Goal: Task Accomplishment & Management: Use online tool/utility

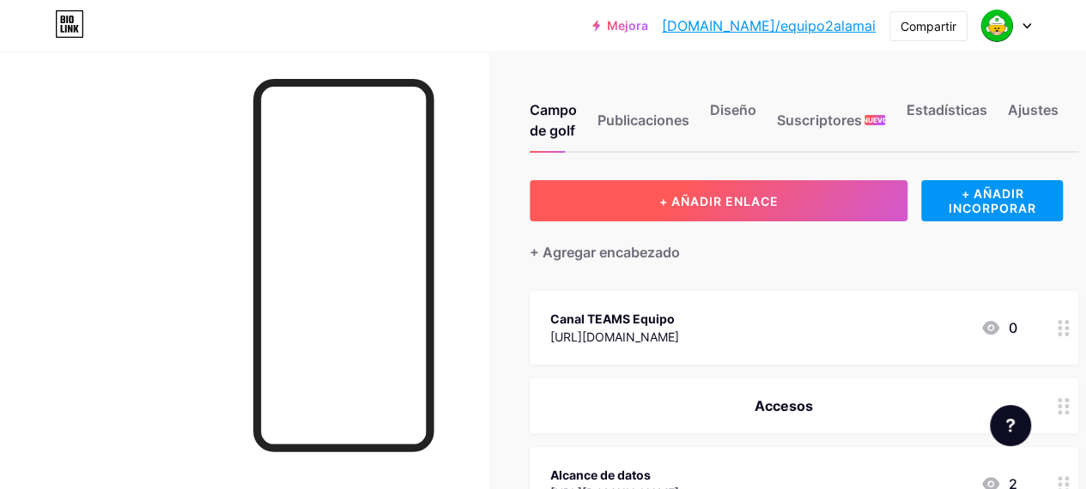
click at [729, 188] on button "+ AÑADIR ENLACE" at bounding box center [718, 200] width 378 height 41
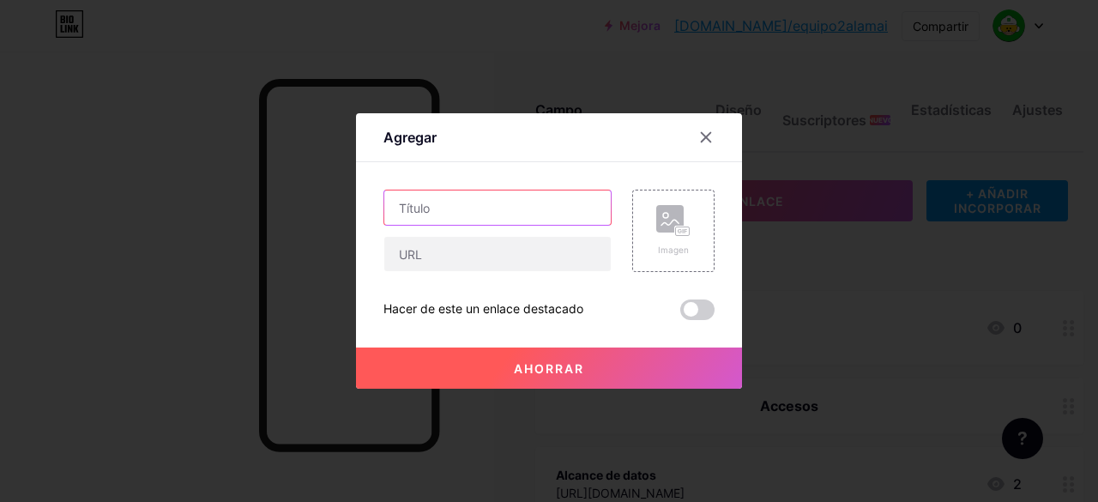
click at [533, 209] on input "text" at bounding box center [497, 208] width 227 height 34
type input "Panel Gestión Ley Karin"
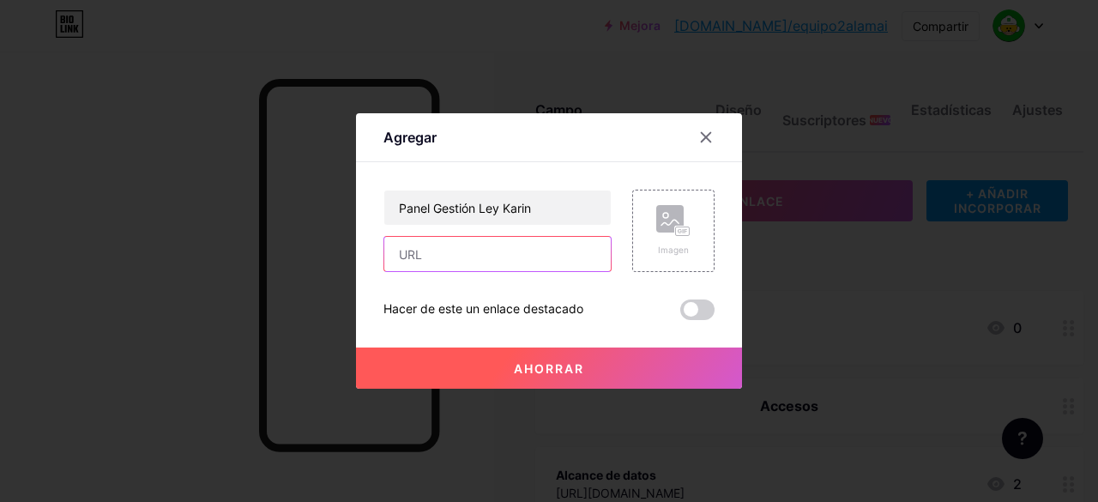
paste input "[URL][DOMAIN_NAME]"
type input "[URL][DOMAIN_NAME]"
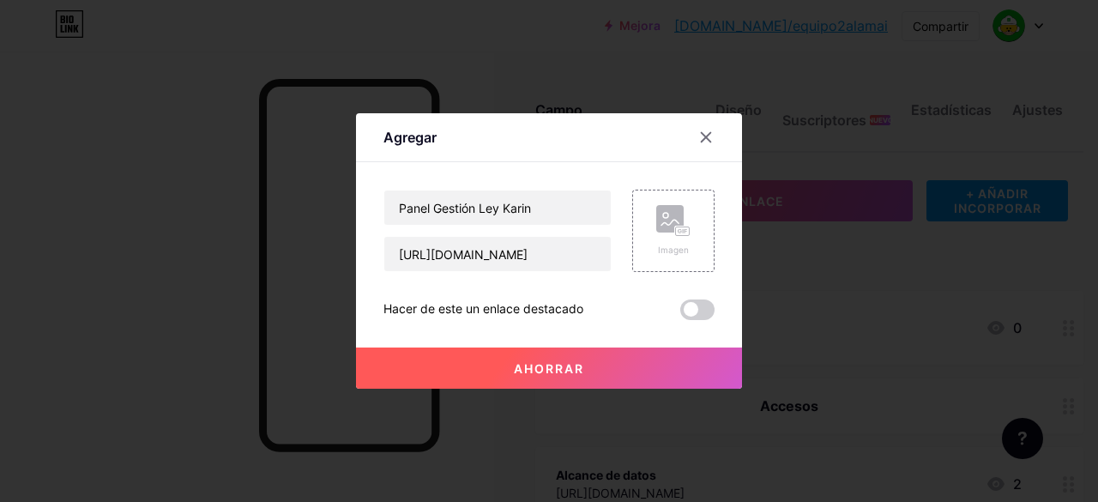
click at [529, 371] on font "Ahorrar" at bounding box center [549, 368] width 70 height 15
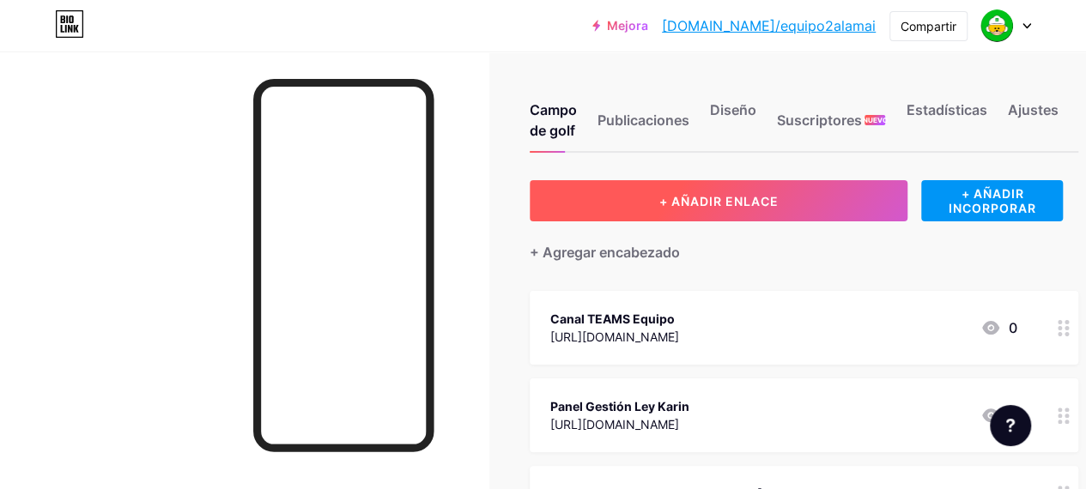
click at [678, 188] on button "+ AÑADIR ENLACE" at bounding box center [718, 200] width 378 height 41
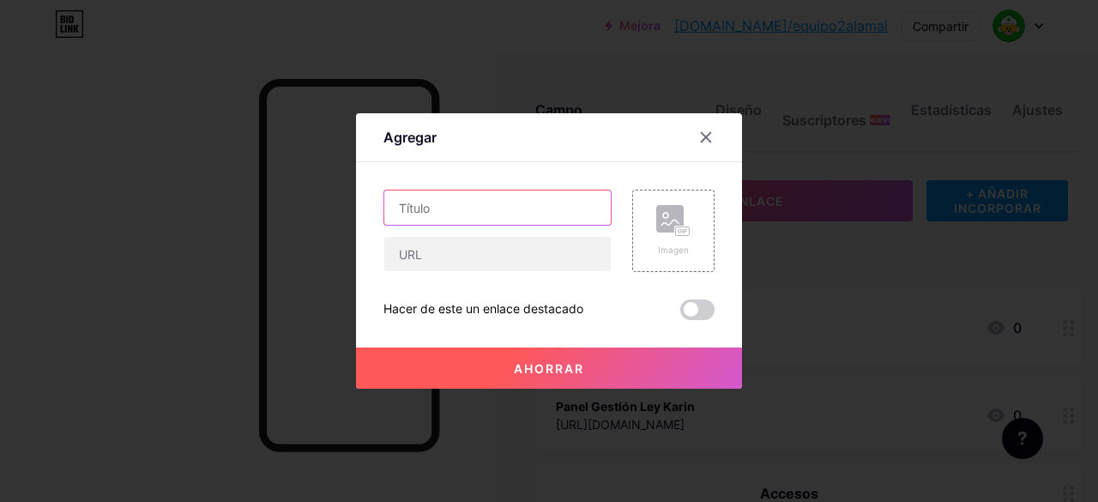
click at [496, 210] on input "text" at bounding box center [497, 208] width 227 height 34
type input "Gestion de desempeño Salud"
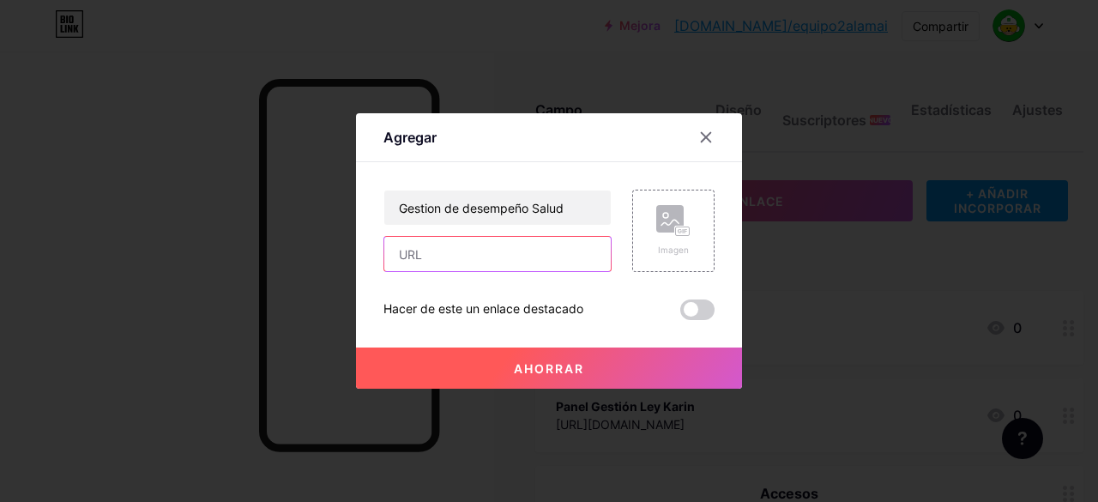
paste input "[URL][DOMAIN_NAME]"
type input "[URL][DOMAIN_NAME]"
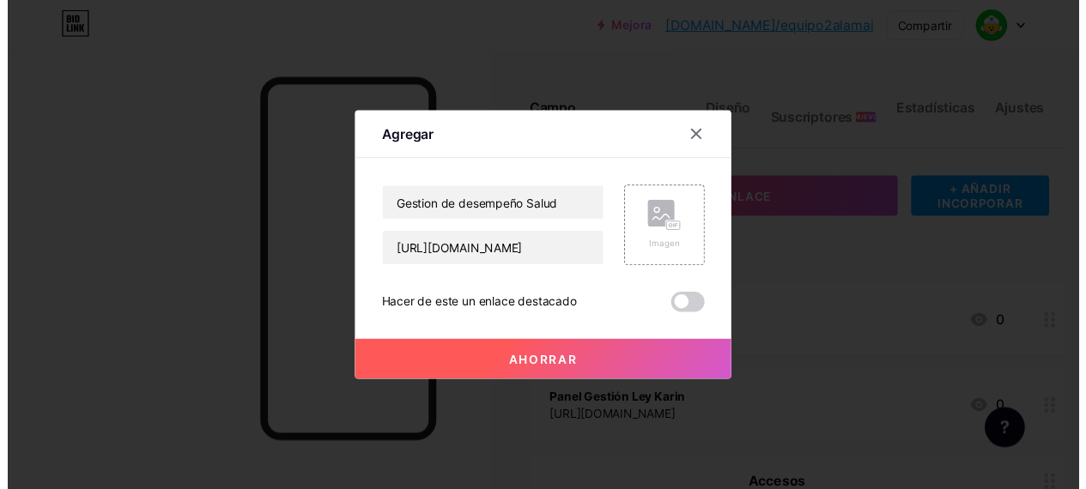
scroll to position [0, 0]
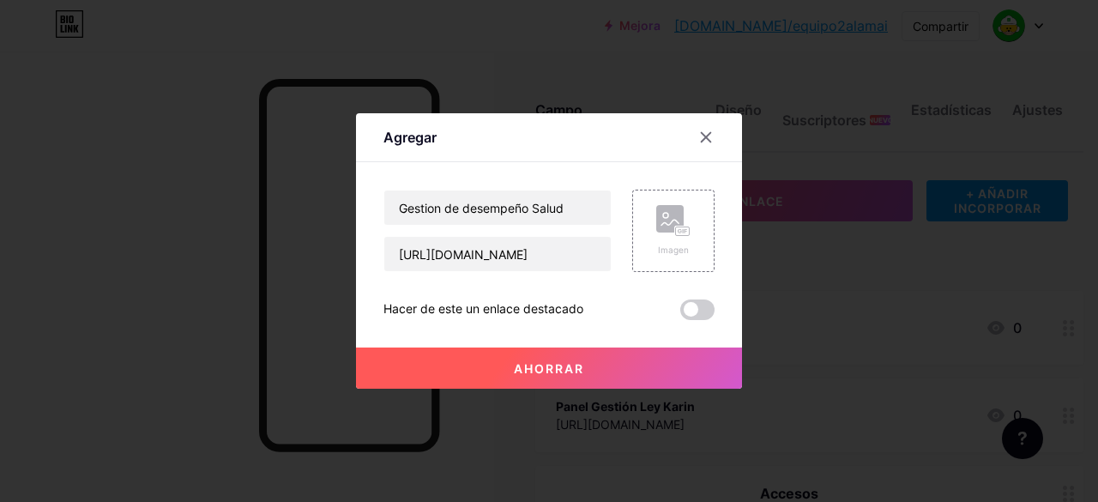
click at [544, 362] on font "Ahorrar" at bounding box center [549, 368] width 70 height 15
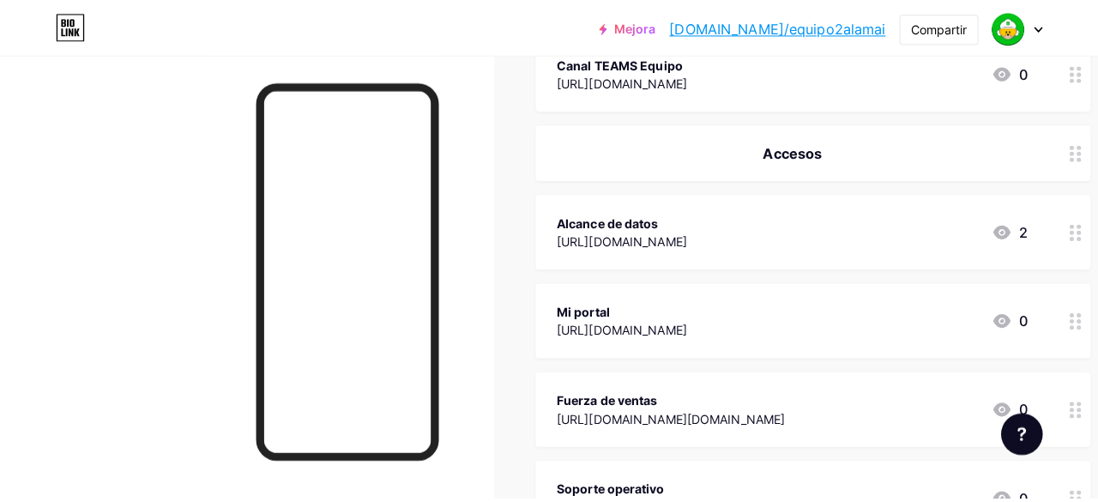
scroll to position [687, 0]
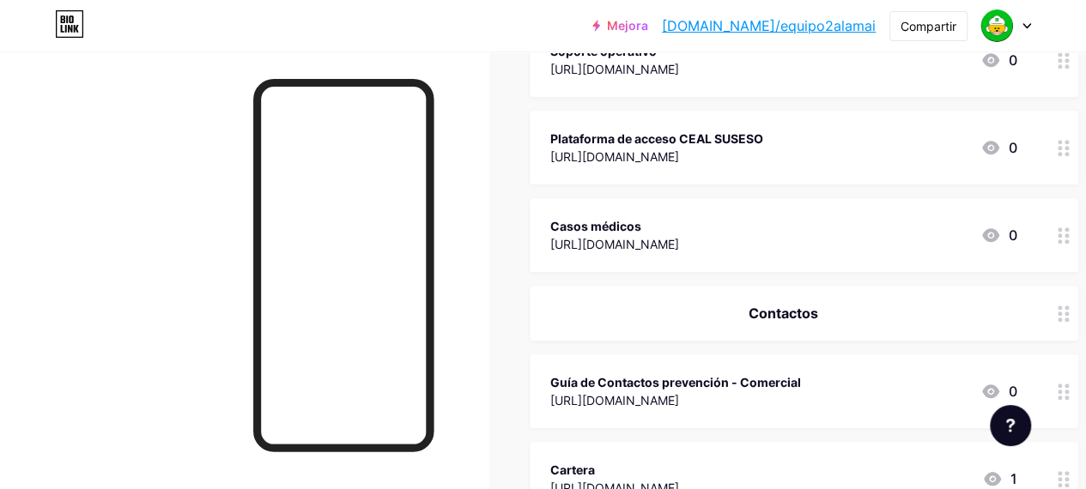
click at [563, 391] on div "[URL][DOMAIN_NAME]" at bounding box center [675, 400] width 251 height 18
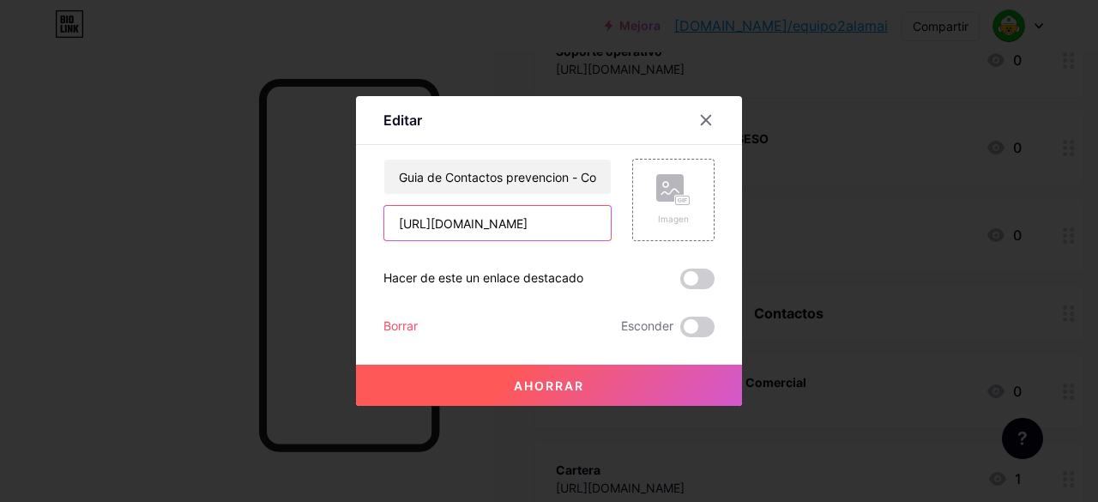
click at [546, 219] on input "[URL][DOMAIN_NAME]" at bounding box center [497, 223] width 227 height 34
drag, startPoint x: 546, startPoint y: 219, endPoint x: 417, endPoint y: 231, distance: 129.3
click at [417, 231] on input "[URL][DOMAIN_NAME]" at bounding box center [497, 223] width 227 height 34
drag, startPoint x: 390, startPoint y: 222, endPoint x: 921, endPoint y: 233, distance: 531.3
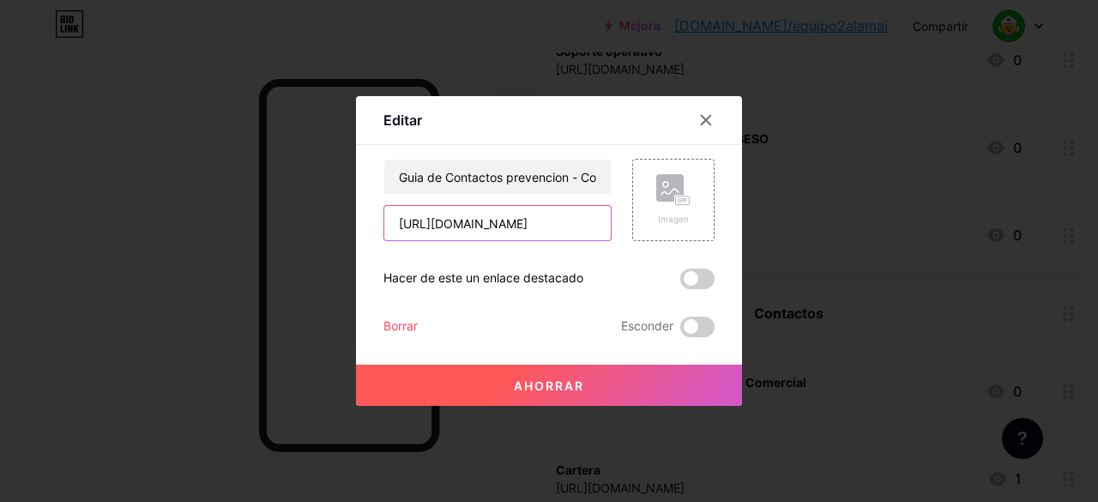
click at [921, 233] on div "Editar Contenido YouTube Reproduce videos de YouTube sin salir de tu página. AG…" at bounding box center [549, 251] width 1098 height 502
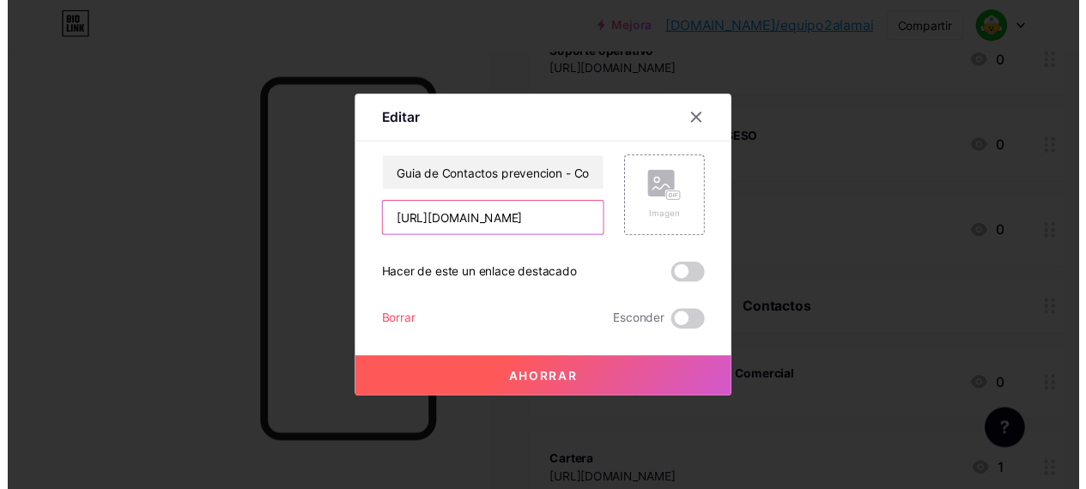
scroll to position [0, 0]
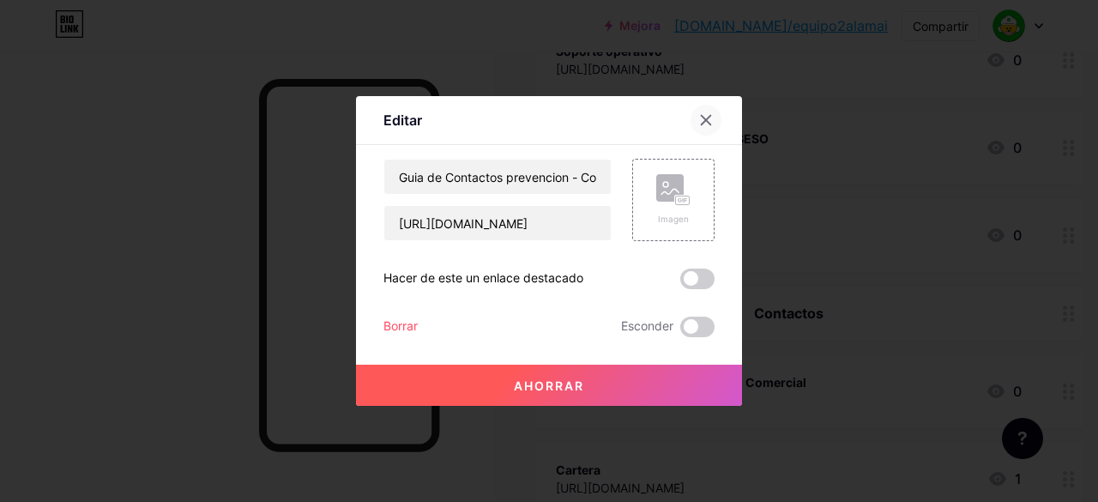
click at [705, 114] on icon at bounding box center [706, 120] width 14 height 14
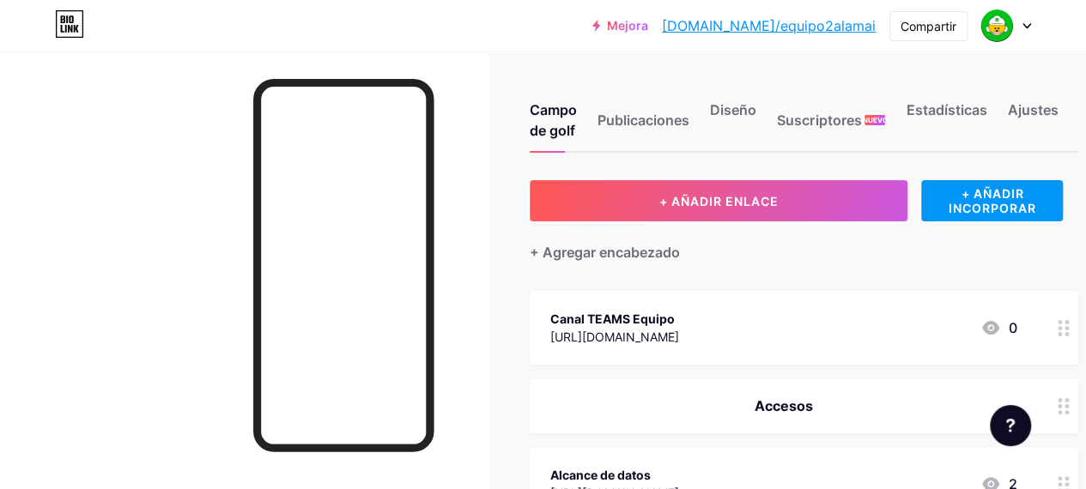
scroll to position [257, 0]
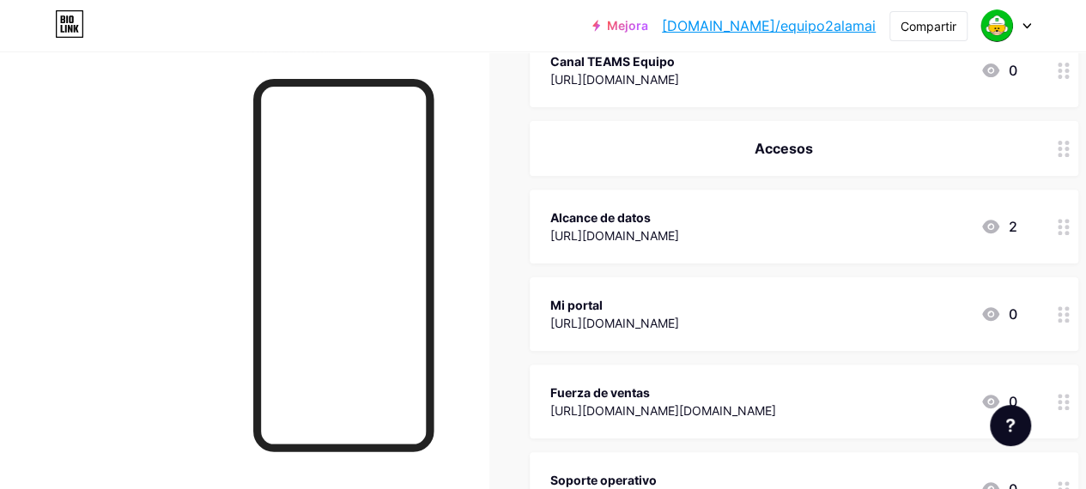
click at [1016, 231] on font "2" at bounding box center [1011, 226] width 9 height 17
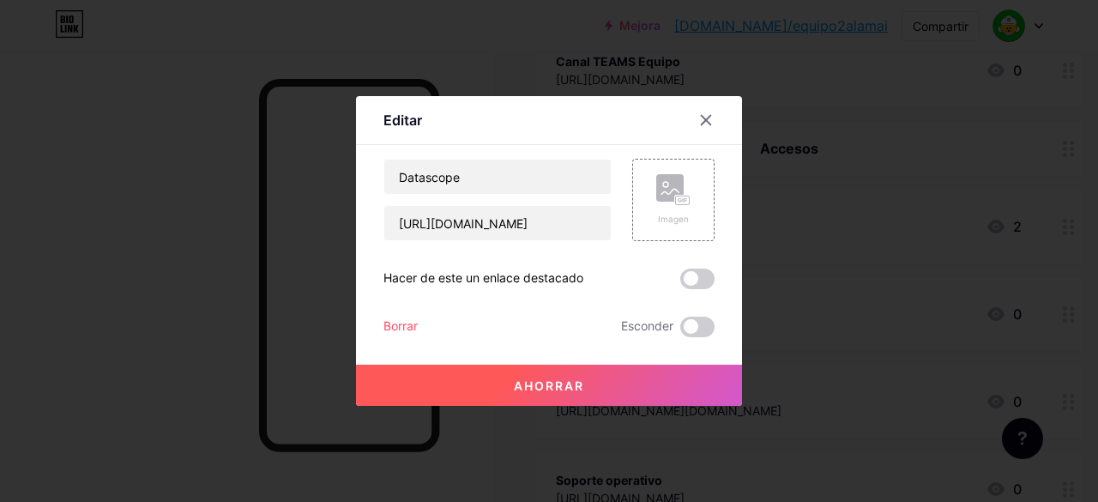
click at [572, 380] on font "Ahorrar" at bounding box center [549, 385] width 70 height 15
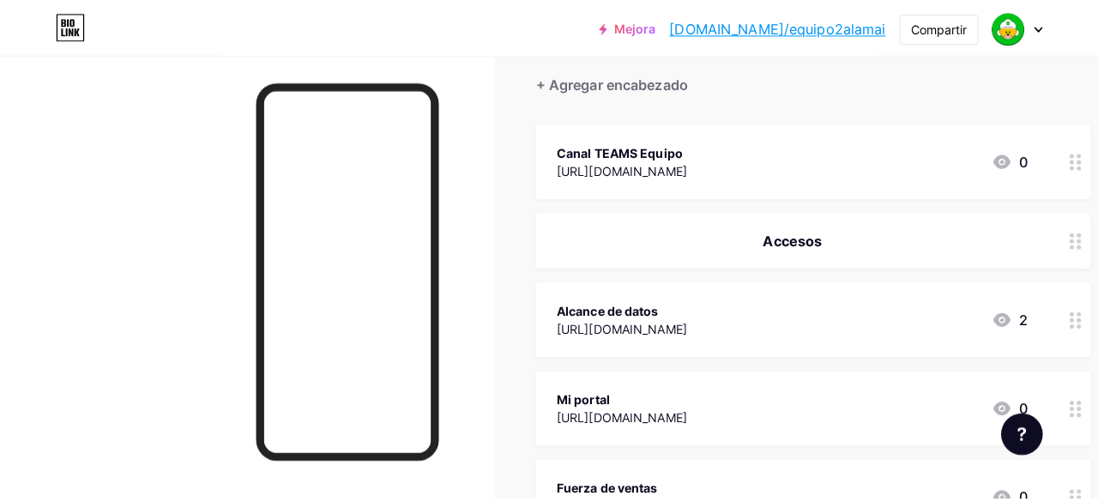
scroll to position [86, 0]
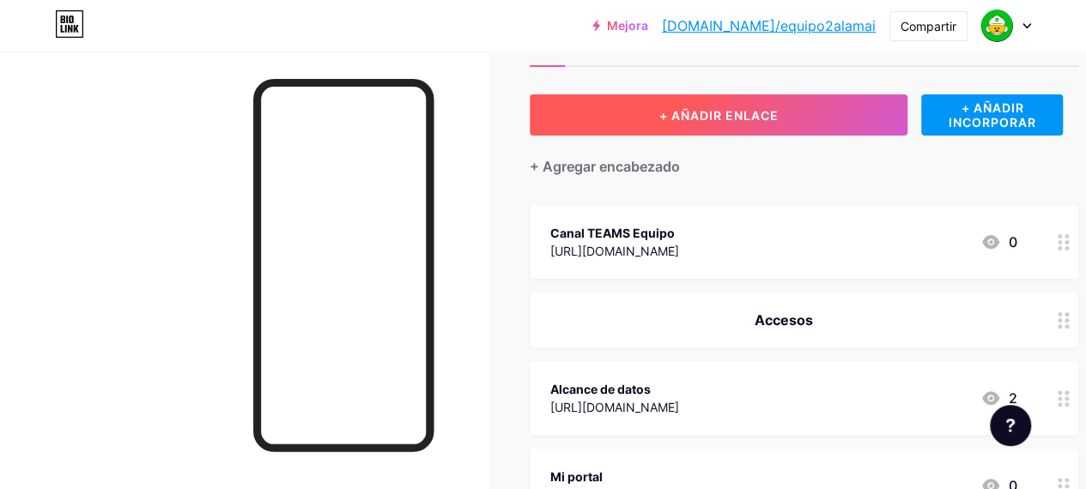
click at [777, 124] on button "+ AÑADIR ENLACE" at bounding box center [718, 114] width 378 height 41
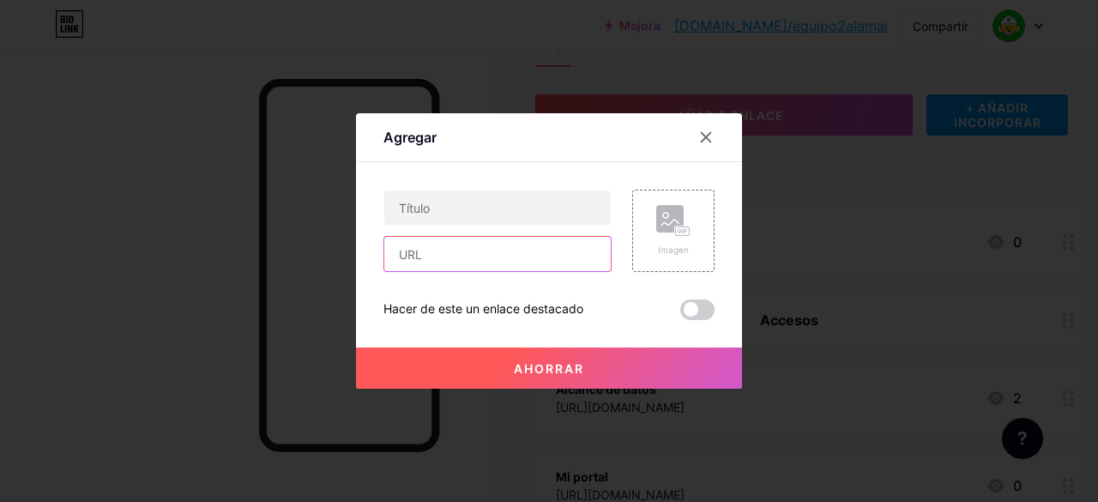
paste input "[URL][DOMAIN_NAME][EMAIL_ADDRESS][DOMAIN_NAME]"
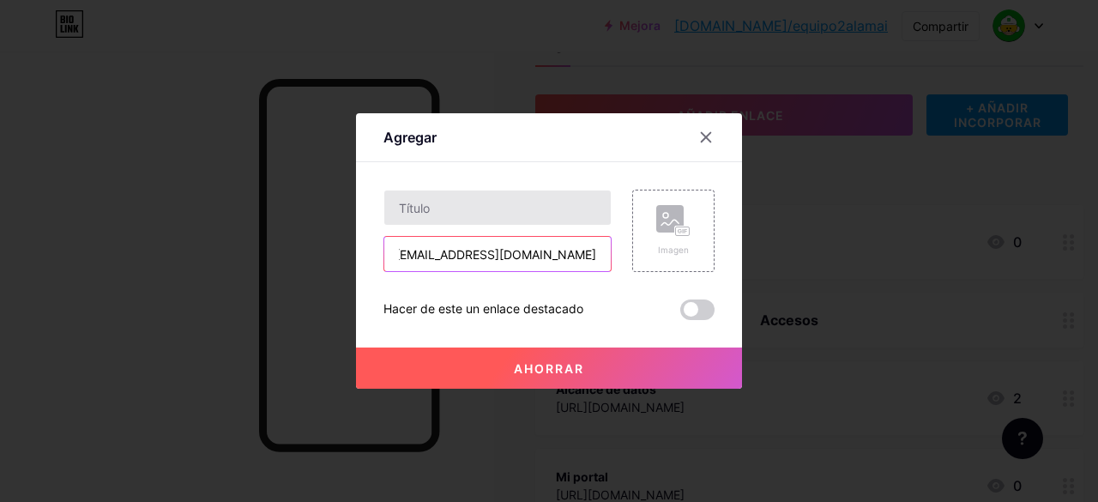
type input "[URL][DOMAIN_NAME][EMAIL_ADDRESS][DOMAIN_NAME]"
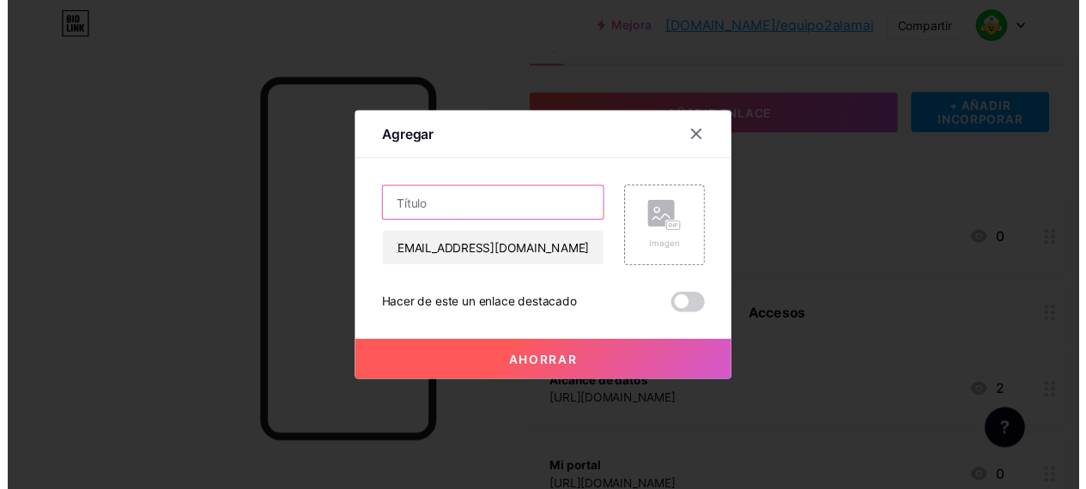
scroll to position [0, 0]
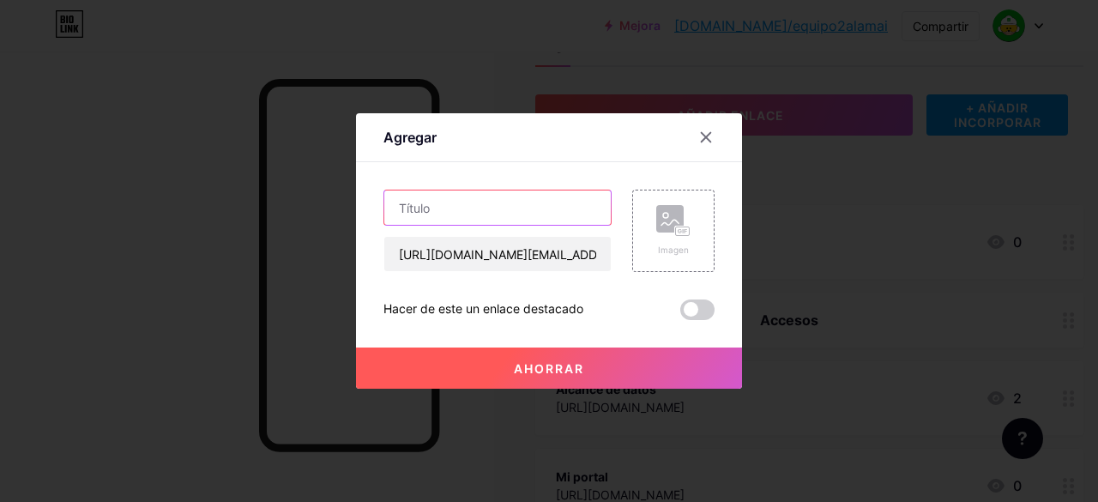
click at [487, 202] on input "text" at bounding box center [497, 208] width 227 height 34
type input "A"
type input "Contactos area salud nacional"
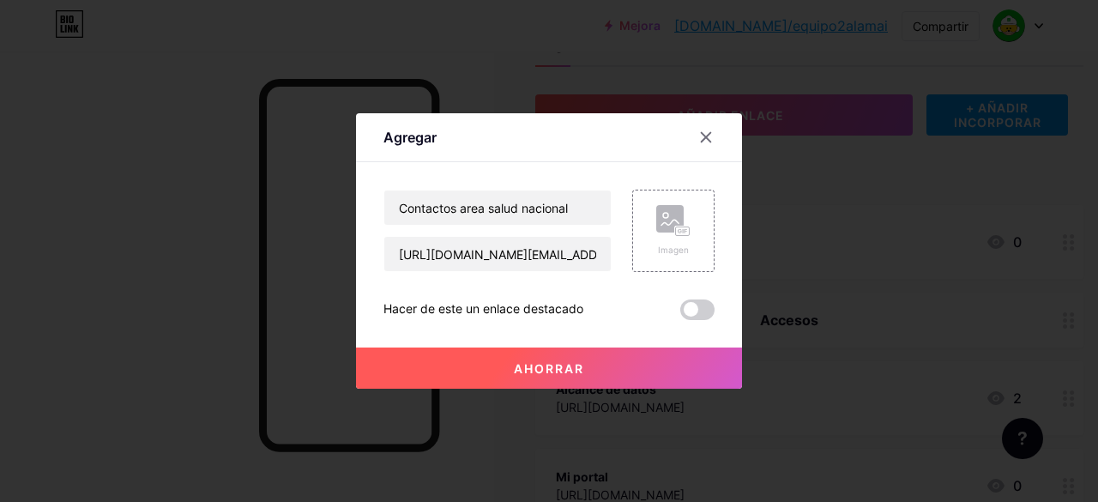
click at [544, 359] on button "Ahorrar" at bounding box center [549, 368] width 386 height 41
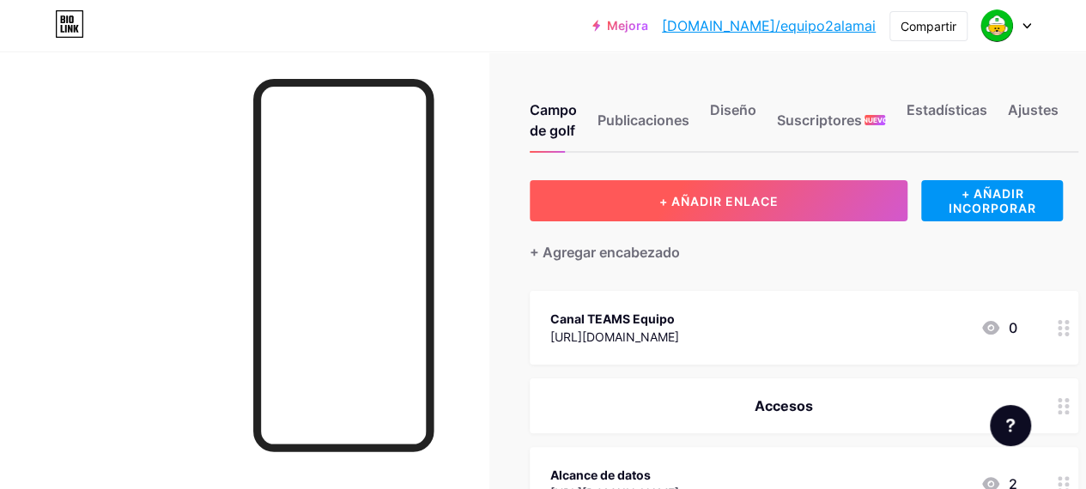
click at [833, 207] on button "+ AÑADIR ENLACE" at bounding box center [718, 200] width 378 height 41
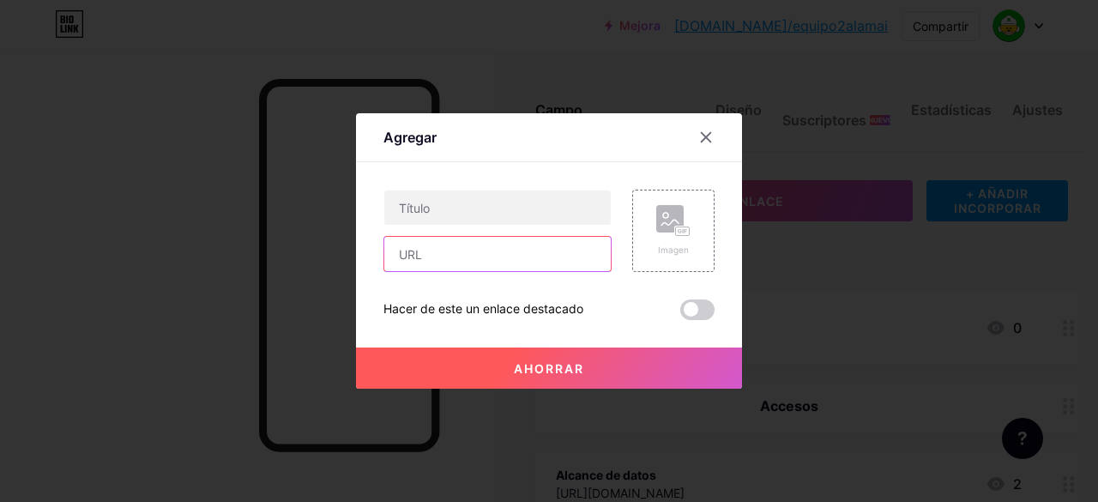
paste input "[URL][DOMAIN_NAME]"
type input "[URL][DOMAIN_NAME]"
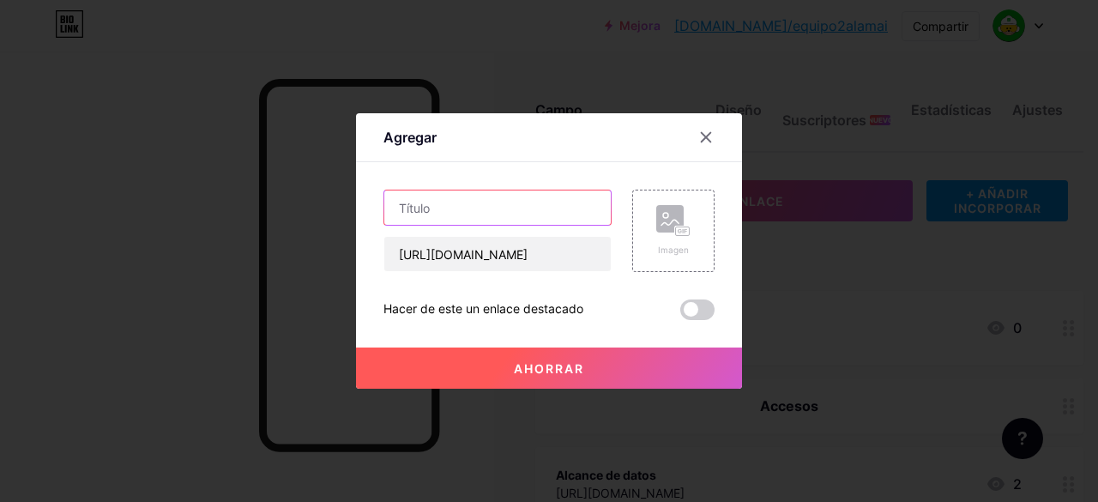
drag, startPoint x: 484, startPoint y: 259, endPoint x: 410, endPoint y: 212, distance: 87.6
click at [410, 212] on input "text" at bounding box center [497, 208] width 227 height 34
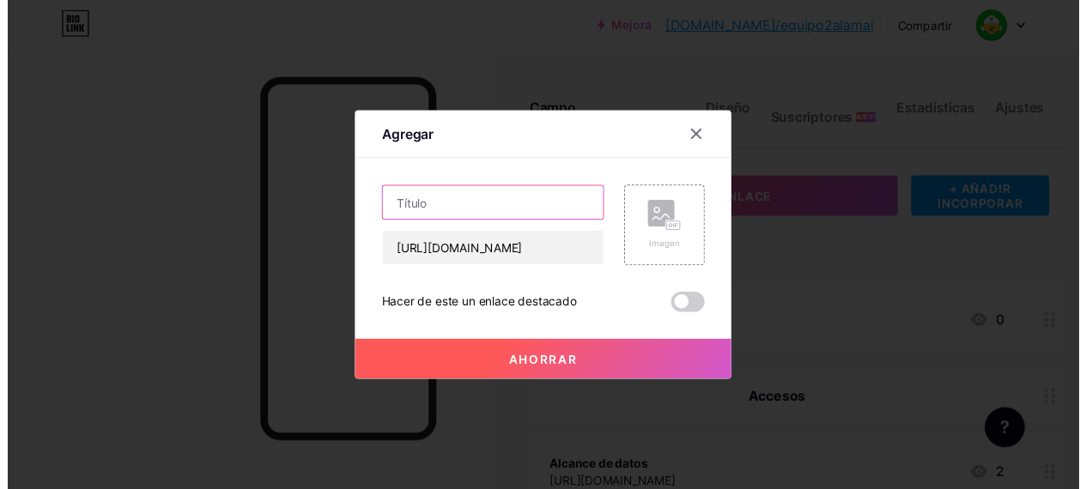
scroll to position [0, 0]
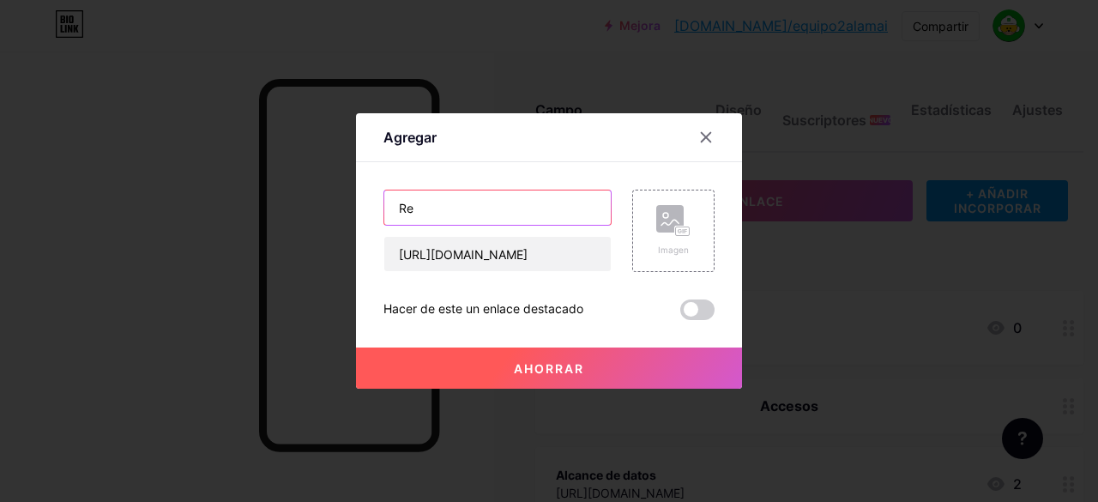
type input "R"
type input "Pintemos Chile Verde (referidos)"
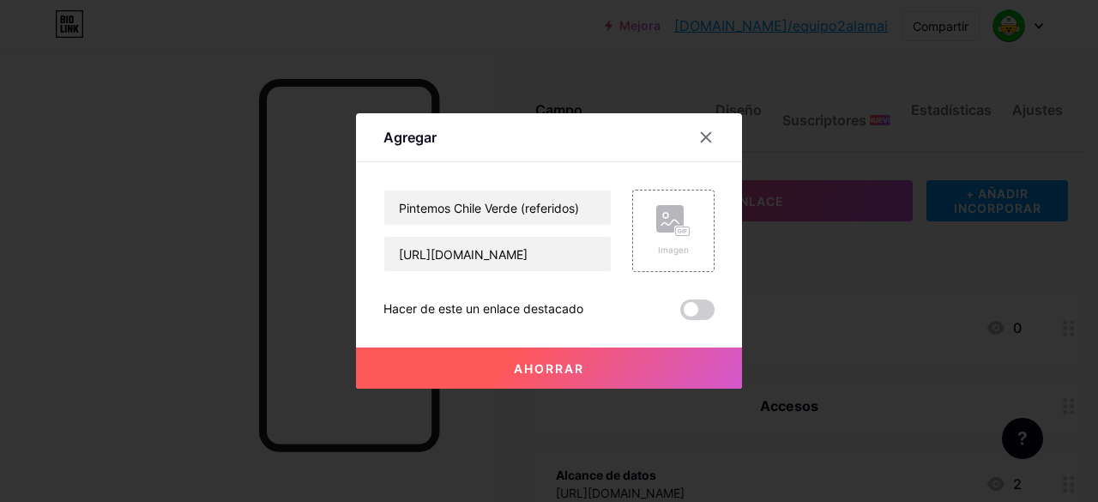
click at [592, 372] on button "Ahorrar" at bounding box center [549, 368] width 386 height 41
